Goal: Task Accomplishment & Management: Complete application form

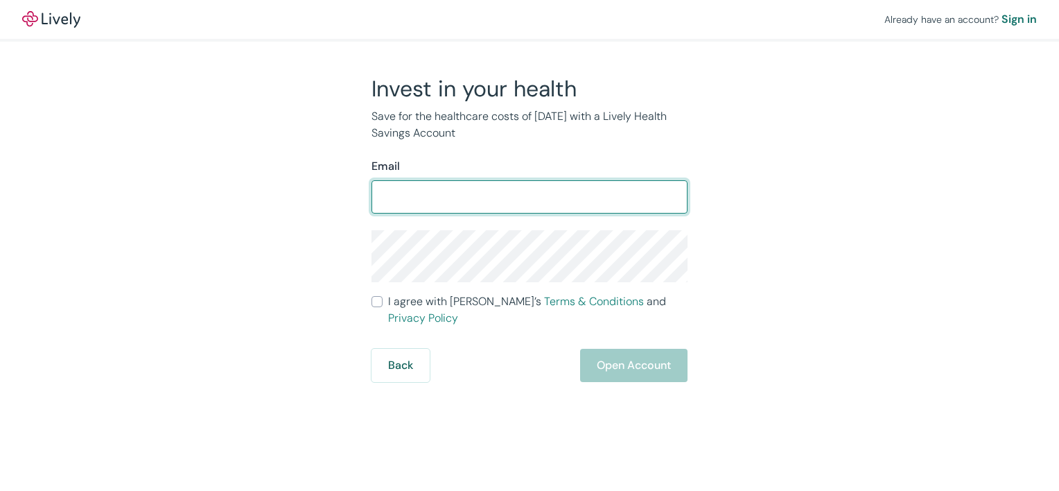
click at [448, 194] on input "Email" at bounding box center [529, 197] width 316 height 28
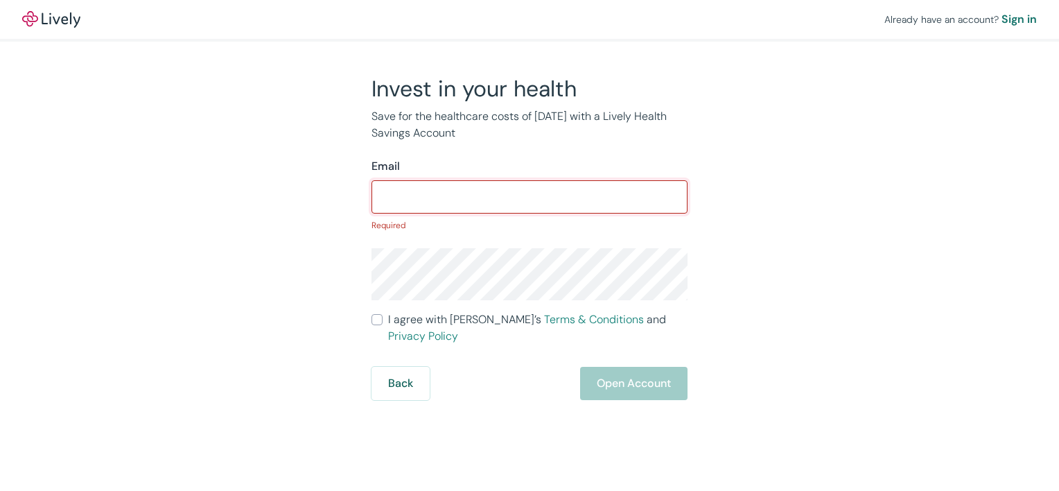
paste input "[EMAIL_ADDRESS][DOMAIN_NAME]"
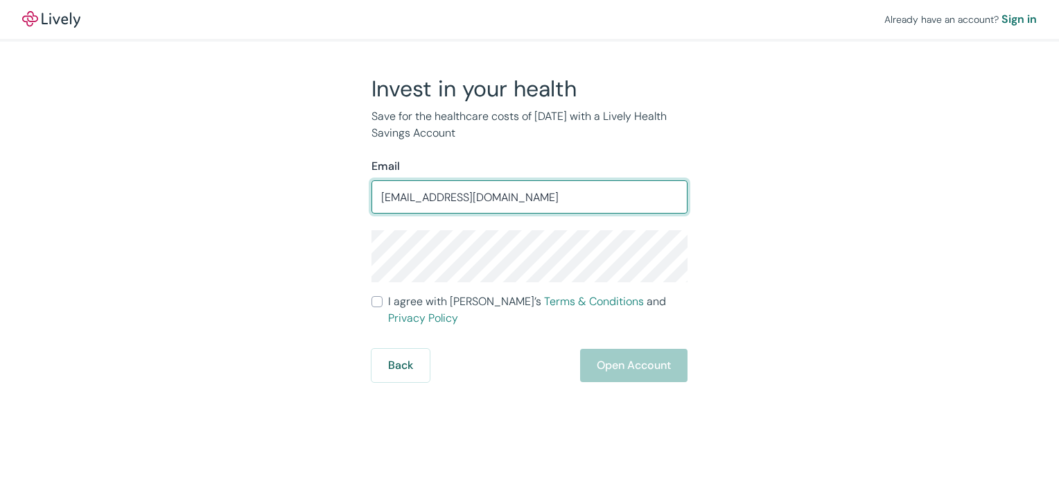
drag, startPoint x: 526, startPoint y: 198, endPoint x: 338, endPoint y: 193, distance: 187.8
click at [338, 193] on div "Invest in your health Save for the healthcare costs of [DATE] with a Lively Hea…" at bounding box center [520, 228] width 665 height 307
paste input "debbieantel"
type input "[EMAIL_ADDRESS][DOMAIN_NAME]"
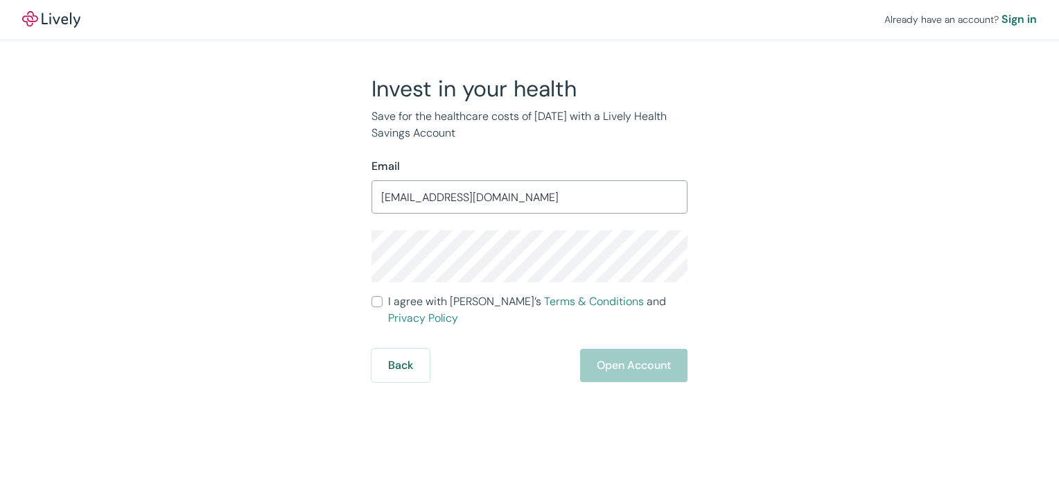
click at [324, 263] on div "Invest in your health Save for the healthcare costs of [DATE] with a Lively Hea…" at bounding box center [520, 228] width 665 height 307
click at [373, 307] on input "I agree with Lively’s Terms & Conditions and Privacy Policy" at bounding box center [376, 301] width 11 height 11
checkbox input "true"
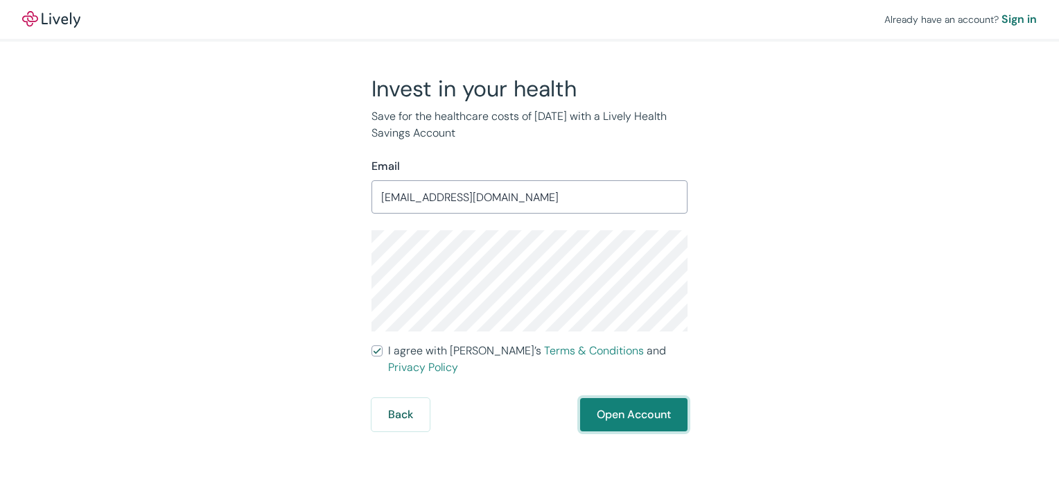
click at [648, 398] on button "Open Account" at bounding box center [633, 414] width 107 height 33
